Goal: Information Seeking & Learning: Learn about a topic

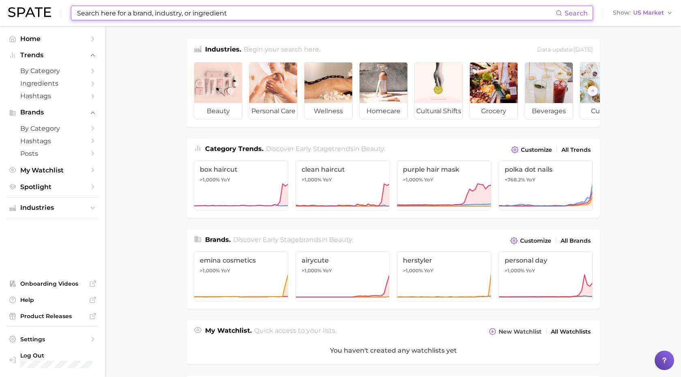
click at [530, 10] on input at bounding box center [316, 13] width 480 height 14
paste input "Tropical Escape"
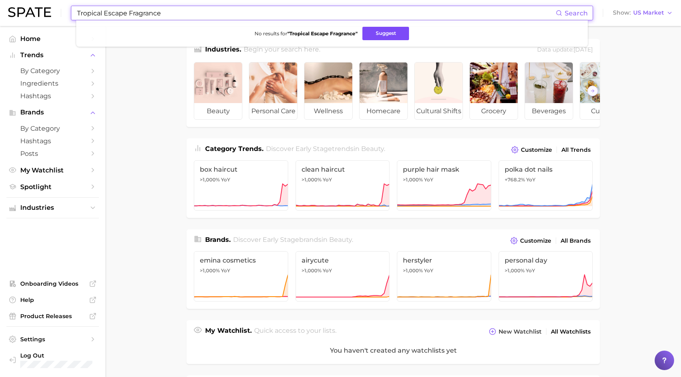
click at [388, 32] on button "Suggest" at bounding box center [385, 33] width 47 height 13
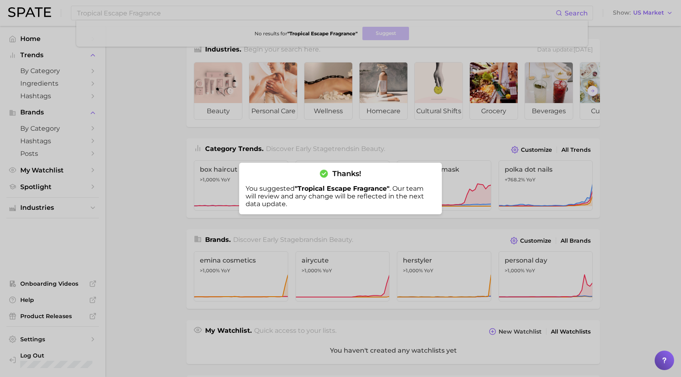
click at [474, 106] on div at bounding box center [340, 188] width 681 height 377
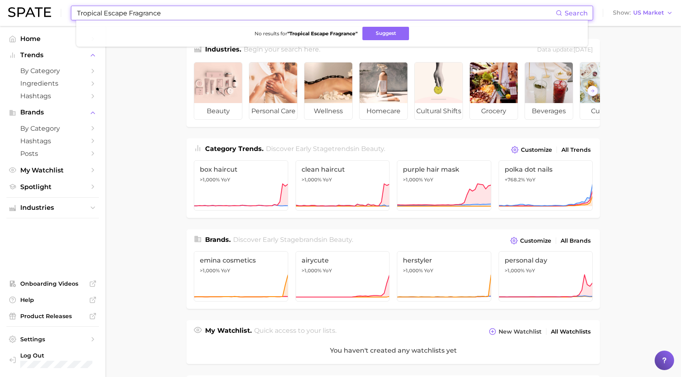
click at [277, 16] on input "Tropical Escape Fragrance" at bounding box center [316, 13] width 480 height 14
paste input "(playful, summer-core) Notes: Coconut Water, Pear, Pistachio Trend Link: Vacati…"
type input "Tropical Escape (playful, summer-core) Notes: Coconut Water, Pear, Pistachio Tr…"
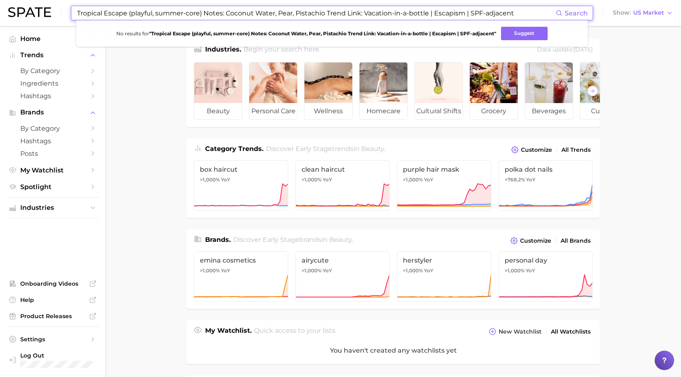
click at [225, 13] on input "Tropical Escape (playful, summer-core) Notes: Coconut Water, Pear, Pistachio Tr…" at bounding box center [316, 13] width 480 height 14
